Goal: Navigation & Orientation: Find specific page/section

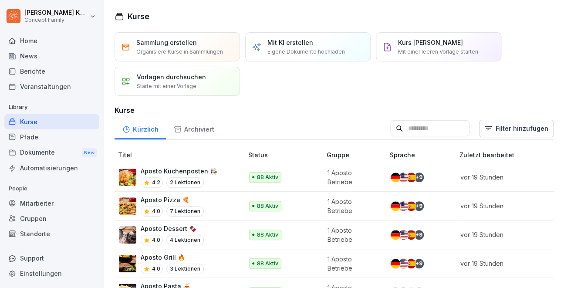
click at [30, 122] on div "Kurse" at bounding box center [51, 121] width 95 height 15
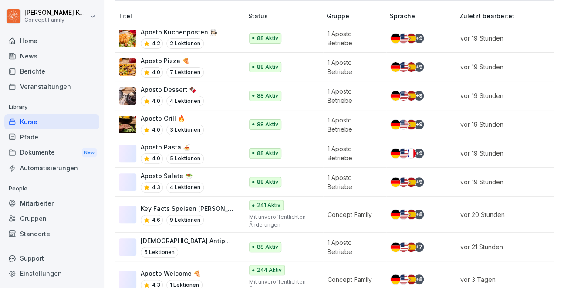
click at [298, 181] on div "88 Aktiv" at bounding box center [281, 182] width 64 height 10
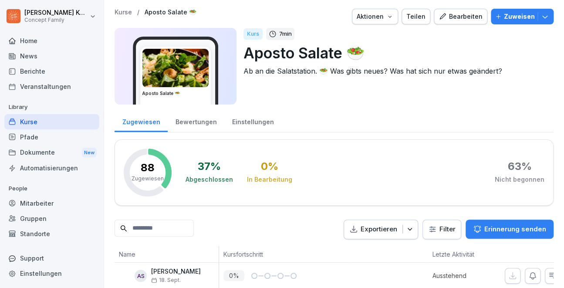
click at [176, 115] on div "Bewertungen" at bounding box center [196, 121] width 57 height 22
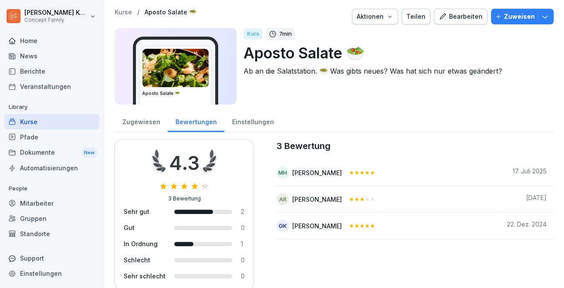
click at [50, 116] on div "Kurse" at bounding box center [51, 121] width 95 height 15
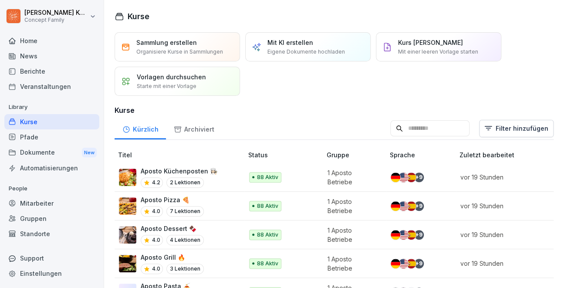
click at [229, 178] on div "Aposto Küchenposten 👩🏻‍🍳 4.2 2 Lektionen" at bounding box center [176, 176] width 115 height 21
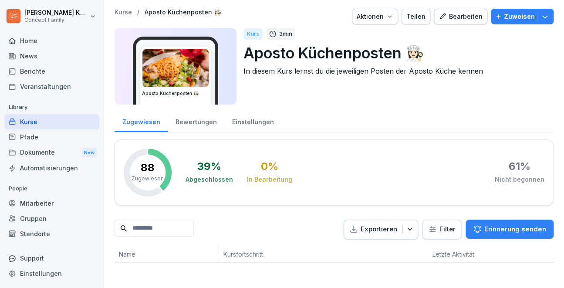
click at [190, 123] on div "Bewertungen" at bounding box center [196, 121] width 57 height 22
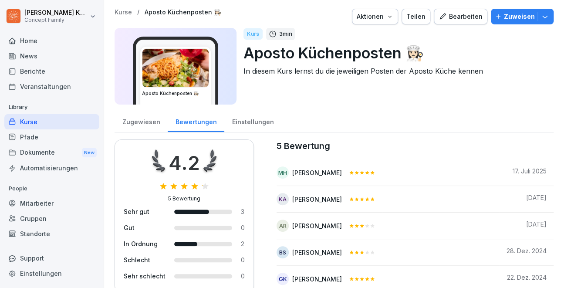
click at [23, 120] on div "Kurse" at bounding box center [51, 121] width 95 height 15
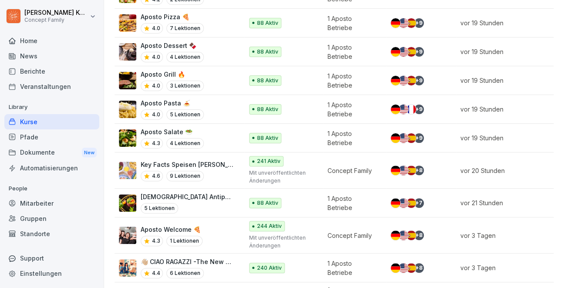
scroll to position [196, 0]
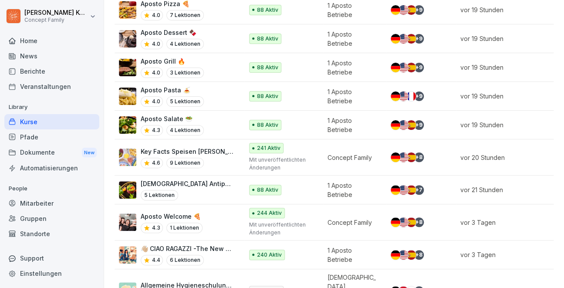
click at [230, 251] on p "👋🏼 CIAO RAGAZZI -The New Dolce Vita- Apostorelaunch" at bounding box center [188, 248] width 94 height 9
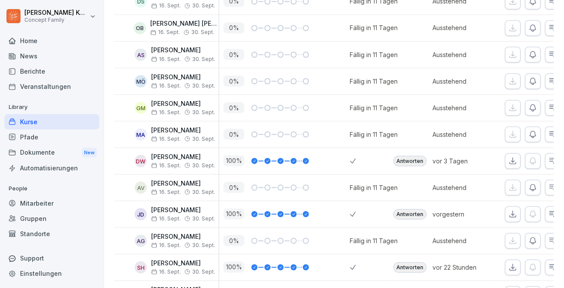
scroll to position [581, 0]
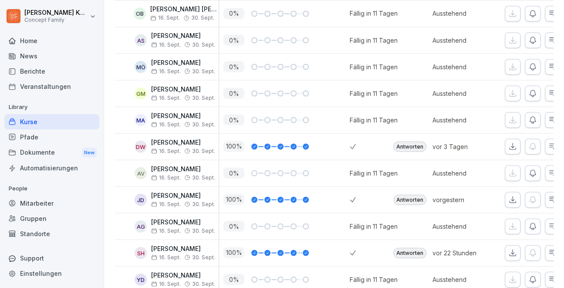
click at [412, 258] on div "Antworten" at bounding box center [408, 253] width 39 height 26
click at [415, 252] on div "Antworten" at bounding box center [409, 252] width 33 height 10
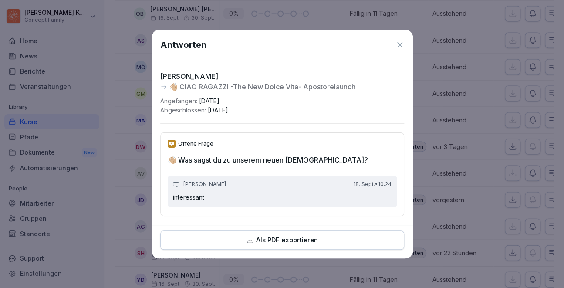
click at [399, 41] on icon at bounding box center [399, 45] width 9 height 9
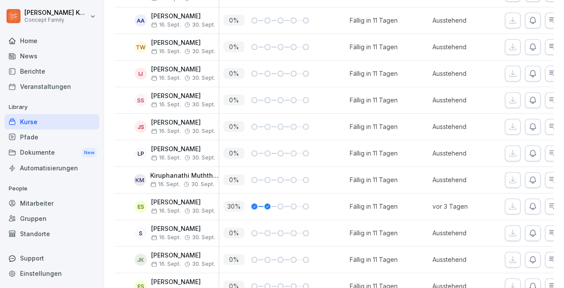
scroll to position [6361, 0]
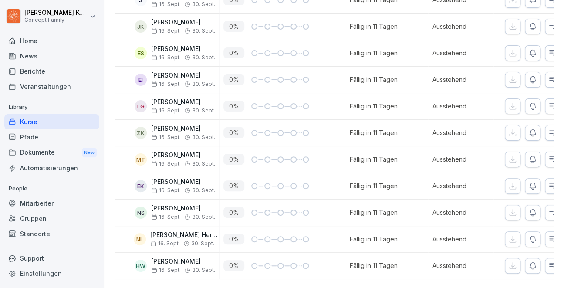
click at [32, 120] on div "Kurse" at bounding box center [51, 121] width 95 height 15
